Goal: Navigation & Orientation: Find specific page/section

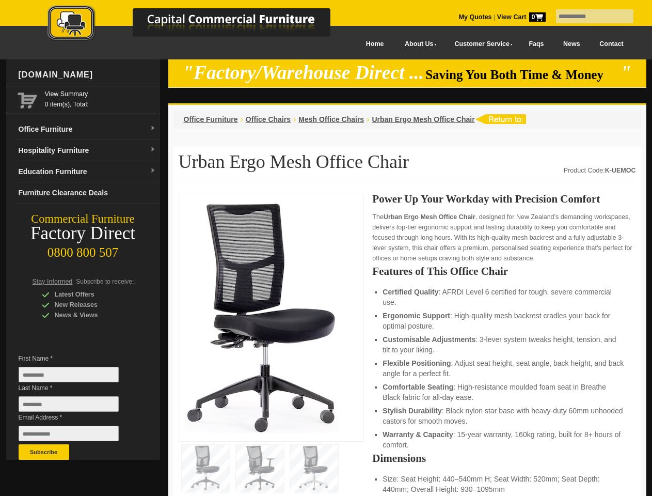
click at [588, 17] on input "text" at bounding box center [594, 16] width 77 height 14
click at [76, 406] on input "Last Name *" at bounding box center [69, 403] width 100 height 15
click at [44, 452] on button "Subscribe" at bounding box center [44, 451] width 51 height 15
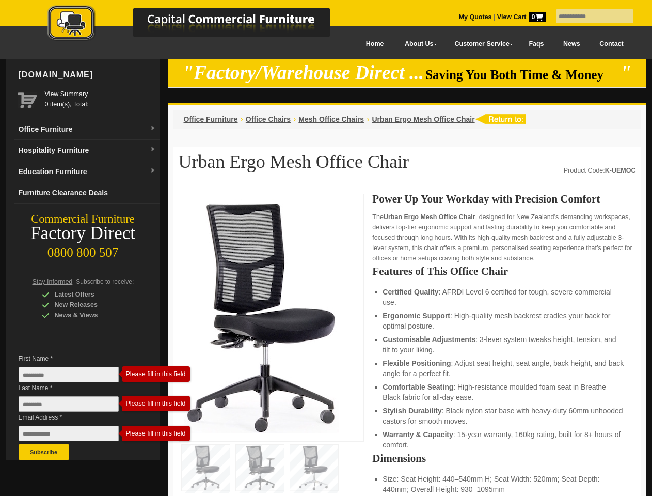
click at [407, 345] on li "Customisable Adjustments : 3-lever system tweaks height, tension, and tilt to y…" at bounding box center [504, 344] width 243 height 21
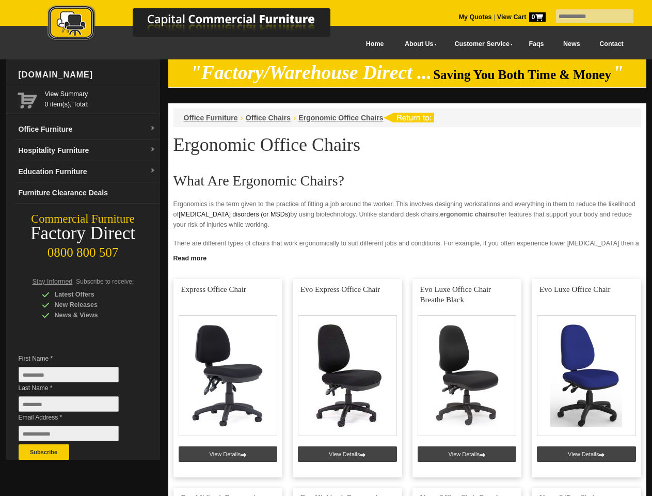
click at [588, 17] on input "text" at bounding box center [594, 16] width 77 height 14
click at [76, 406] on input "Last Name *" at bounding box center [69, 403] width 100 height 15
click at [44, 452] on button "Subscribe" at bounding box center [44, 451] width 51 height 15
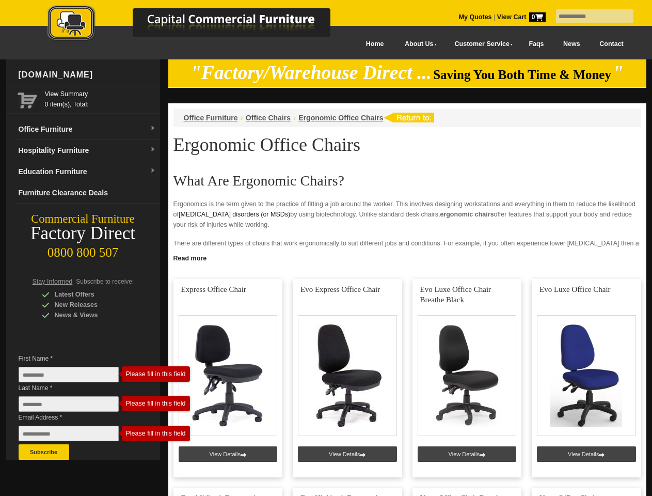
click at [407, 257] on link "Read more" at bounding box center [407, 256] width 478 height 13
